Goal: Task Accomplishment & Management: Use online tool/utility

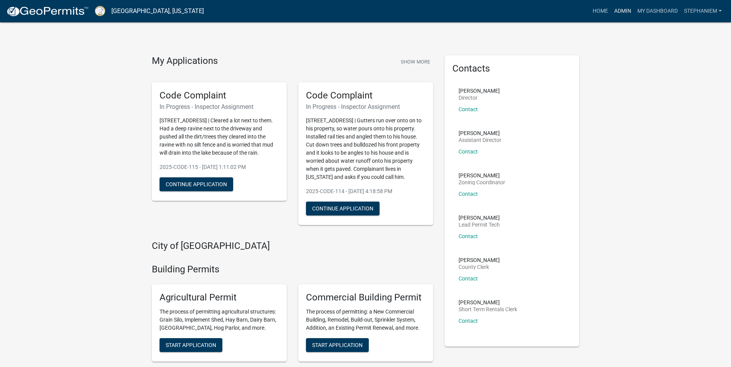
click at [612, 11] on link "Admin" at bounding box center [622, 11] width 23 height 15
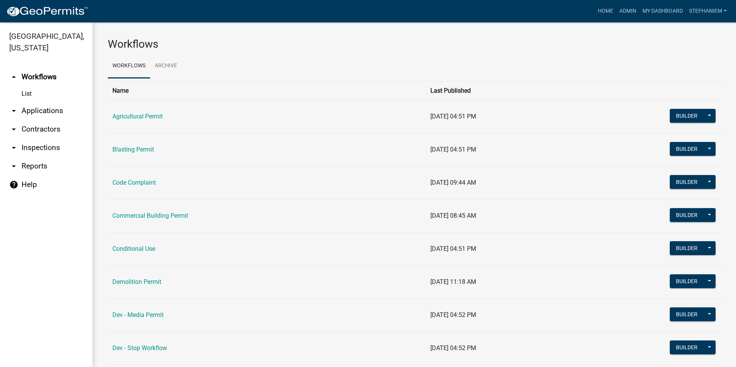
click at [34, 166] on link "arrow_drop_down Reports" at bounding box center [46, 166] width 92 height 18
select select "0: null"
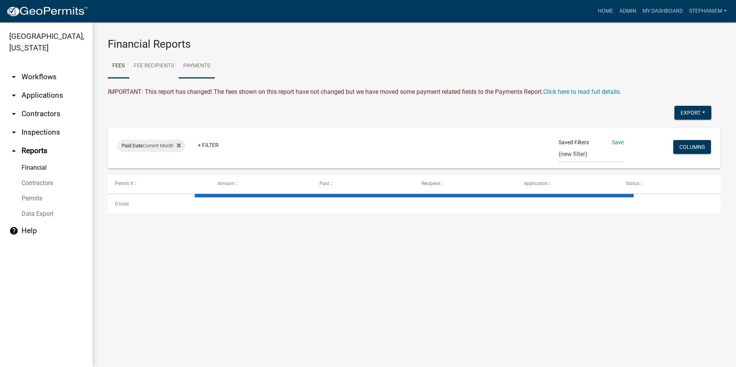
click at [195, 67] on link "Payments" at bounding box center [197, 66] width 36 height 25
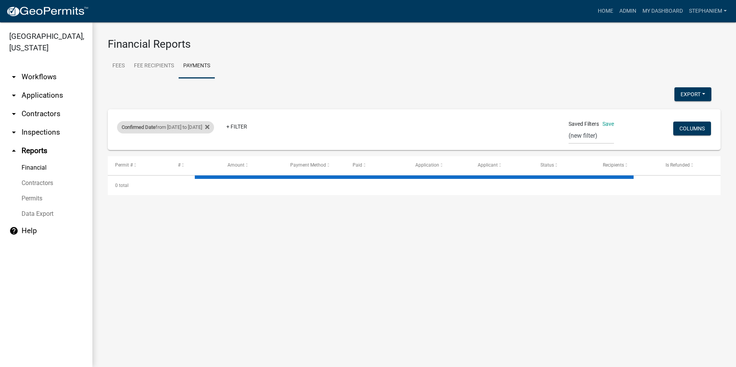
click at [171, 129] on div "Confirmed Date from [DATE] to [DATE]" at bounding box center [165, 127] width 97 height 12
select select "custom"
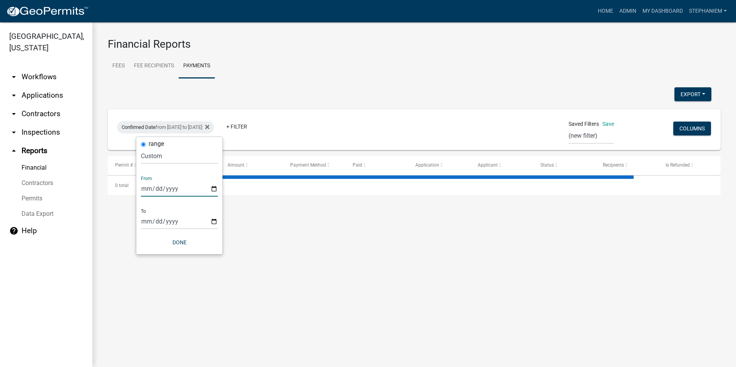
click at [213, 186] on input "[DATE]" at bounding box center [179, 189] width 77 height 16
select select "3: 100"
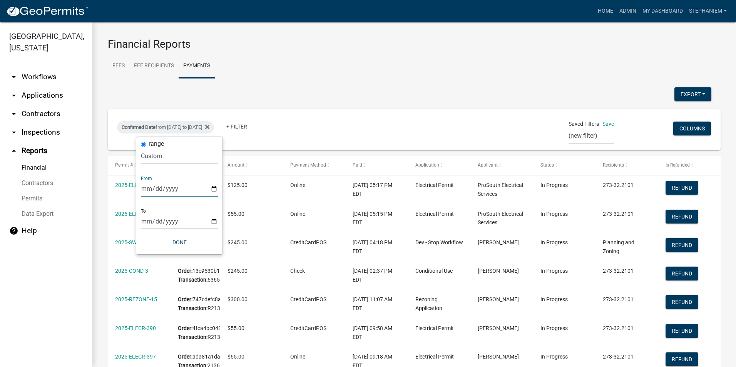
type input "[DATE]"
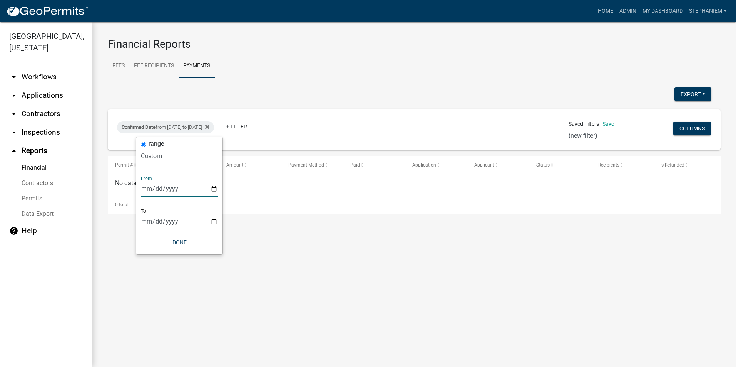
click at [215, 218] on input "[DATE]" at bounding box center [179, 222] width 77 height 16
type input "[DATE]"
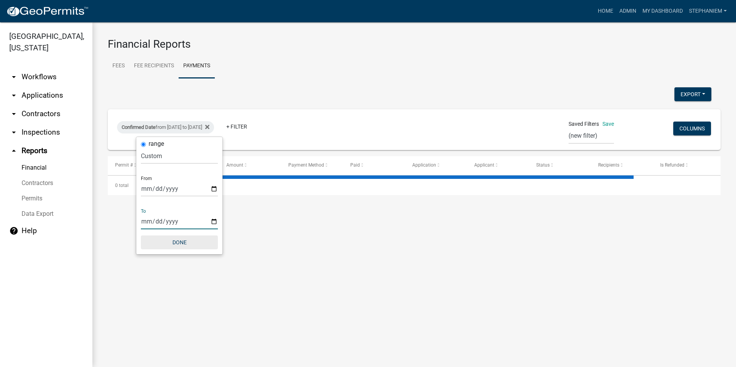
click at [184, 245] on button "Done" at bounding box center [179, 243] width 77 height 14
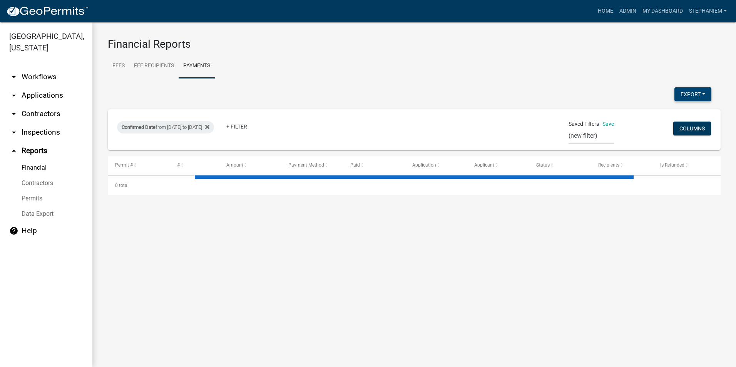
select select "3: 100"
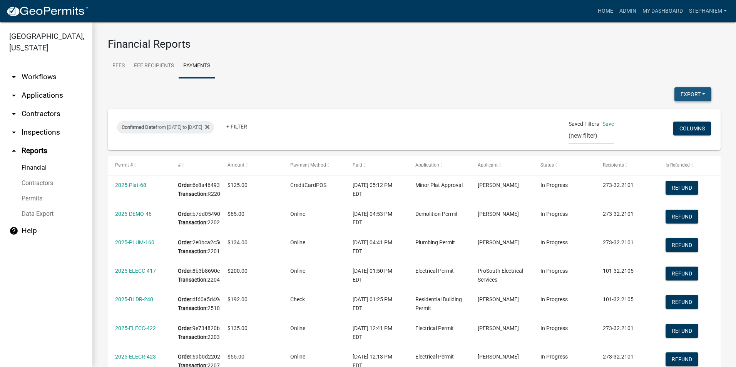
click at [685, 96] on button "Export" at bounding box center [693, 94] width 37 height 14
click at [654, 115] on button "Excel Format (.xlsx)" at bounding box center [676, 114] width 72 height 18
click at [275, 87] on div "Export Excel Format (.xlsx) CSV Format (.csv)" at bounding box center [410, 95] width 616 height 16
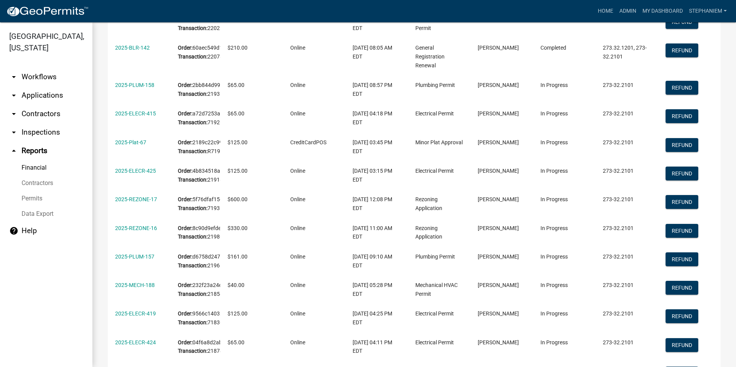
scroll to position [462, 0]
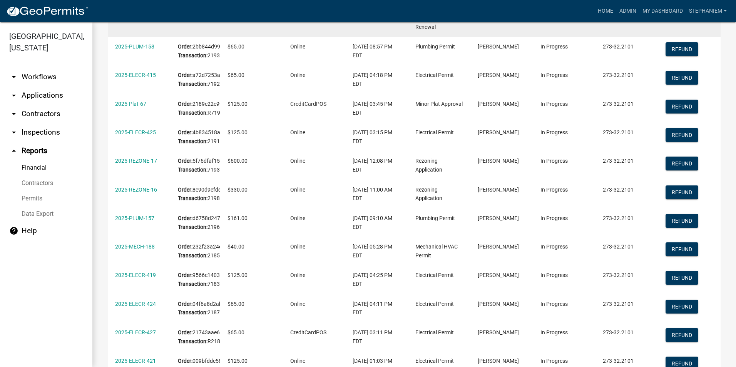
click at [142, 12] on link "2025-BLR-142" at bounding box center [132, 9] width 35 height 6
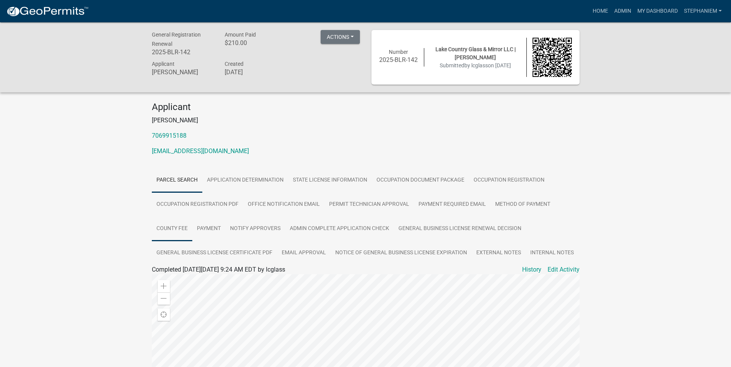
click at [183, 230] on link "County Fee" at bounding box center [172, 229] width 40 height 25
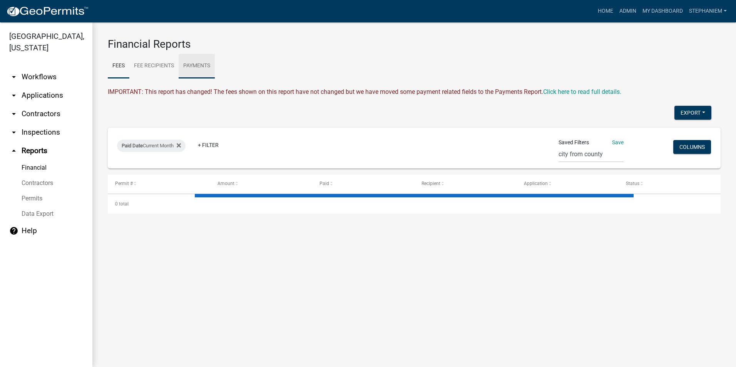
click at [195, 70] on link "Payments" at bounding box center [197, 66] width 36 height 25
select select "3: 100"
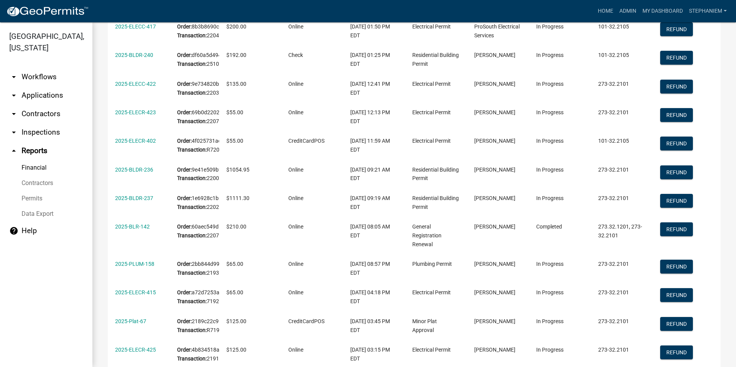
scroll to position [231, 0]
